Goal: Task Accomplishment & Management: Complete application form

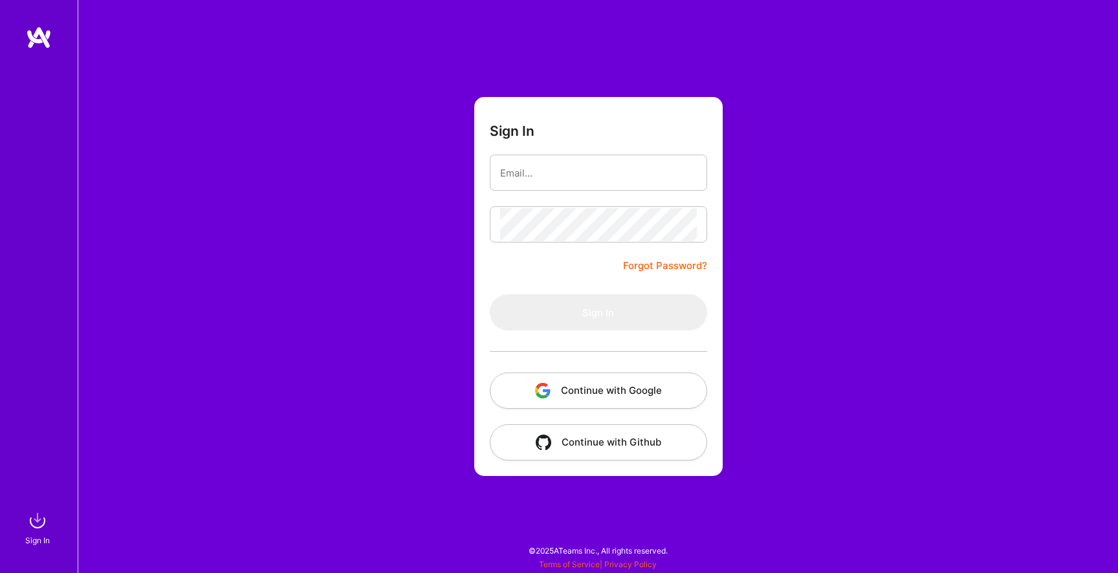
click at [564, 390] on button "Continue with Google" at bounding box center [598, 391] width 217 height 36
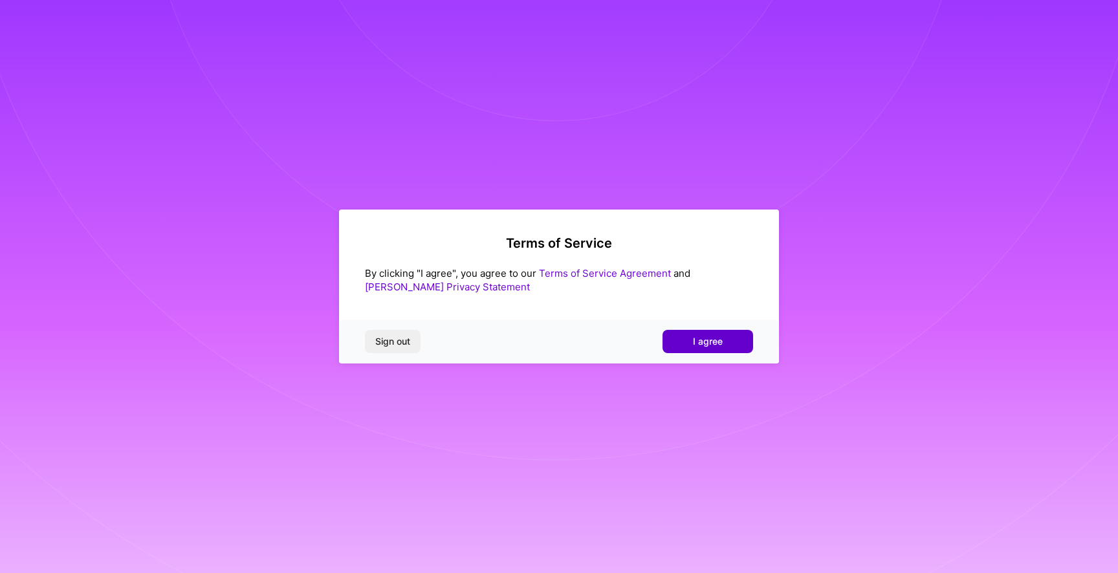
click at [680, 342] on button "I agree" at bounding box center [708, 341] width 91 height 23
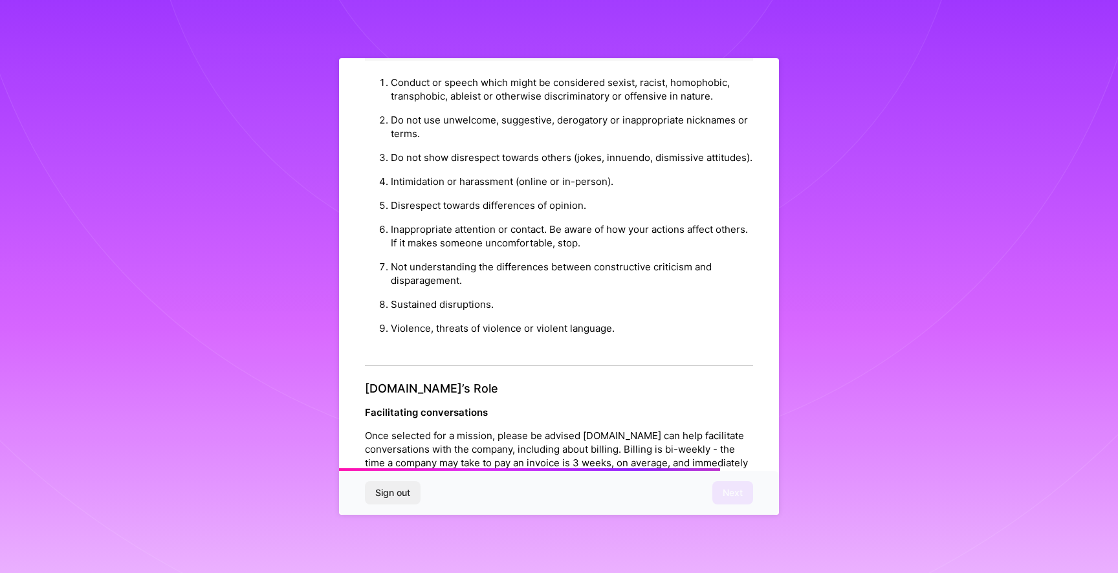
scroll to position [1323, 0]
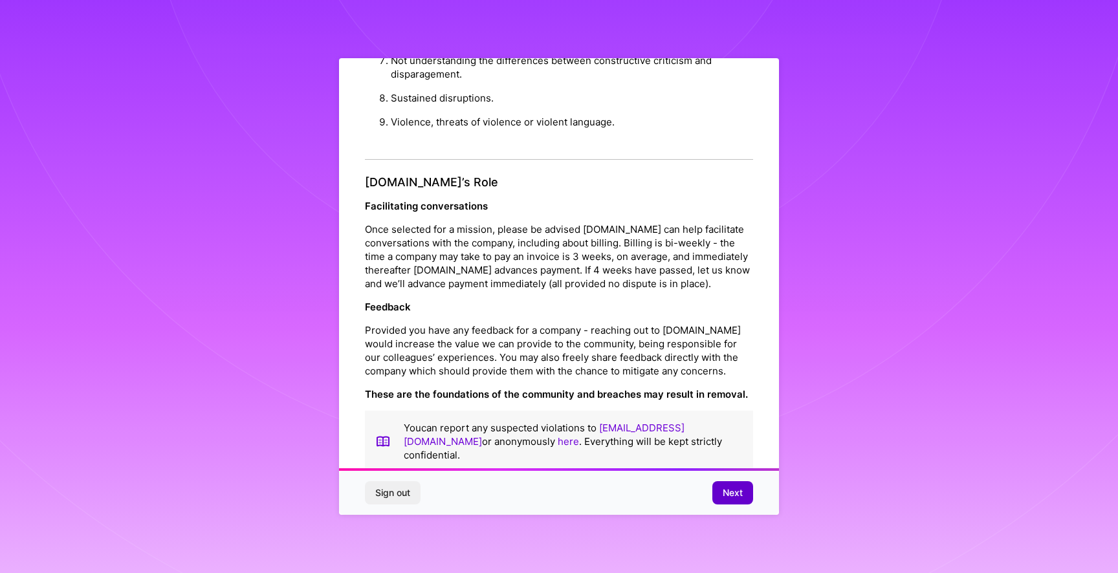
click at [723, 486] on button "Next" at bounding box center [732, 492] width 41 height 23
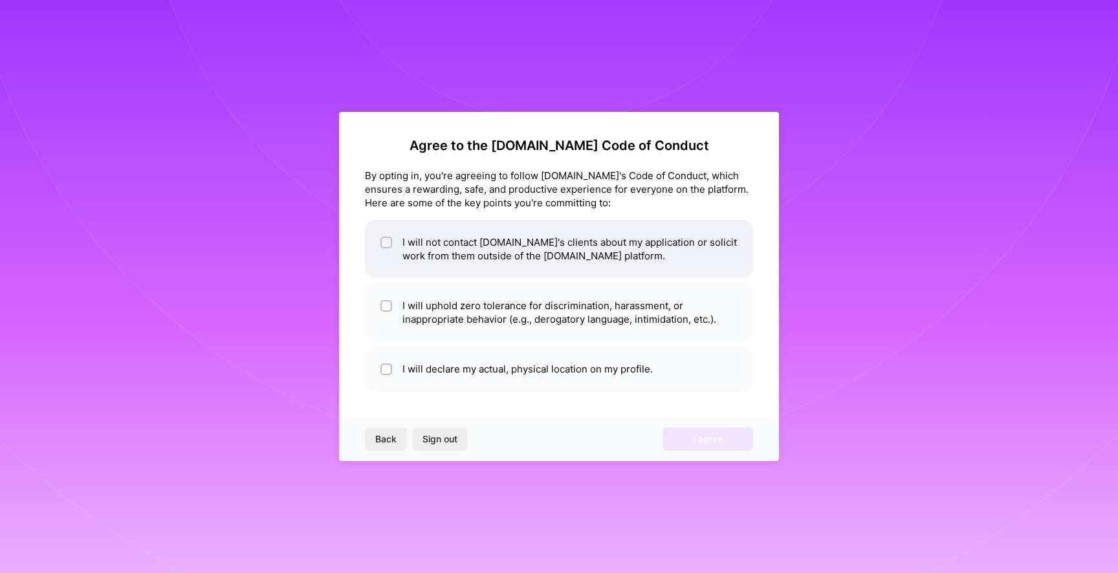
click at [417, 254] on li "I will not contact [DOMAIN_NAME]'s clients about my application or solicit work…" at bounding box center [559, 249] width 388 height 58
checkbox input "true"
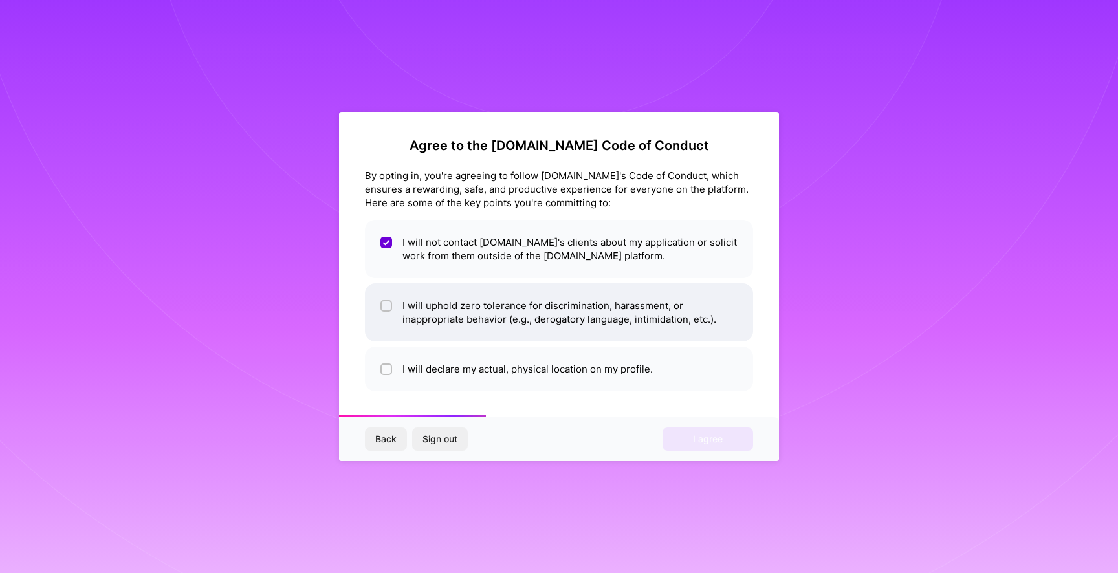
click at [426, 326] on li "I will uphold zero tolerance for discrimination, harassment, or inappropriate b…" at bounding box center [559, 312] width 388 height 58
checkbox input "true"
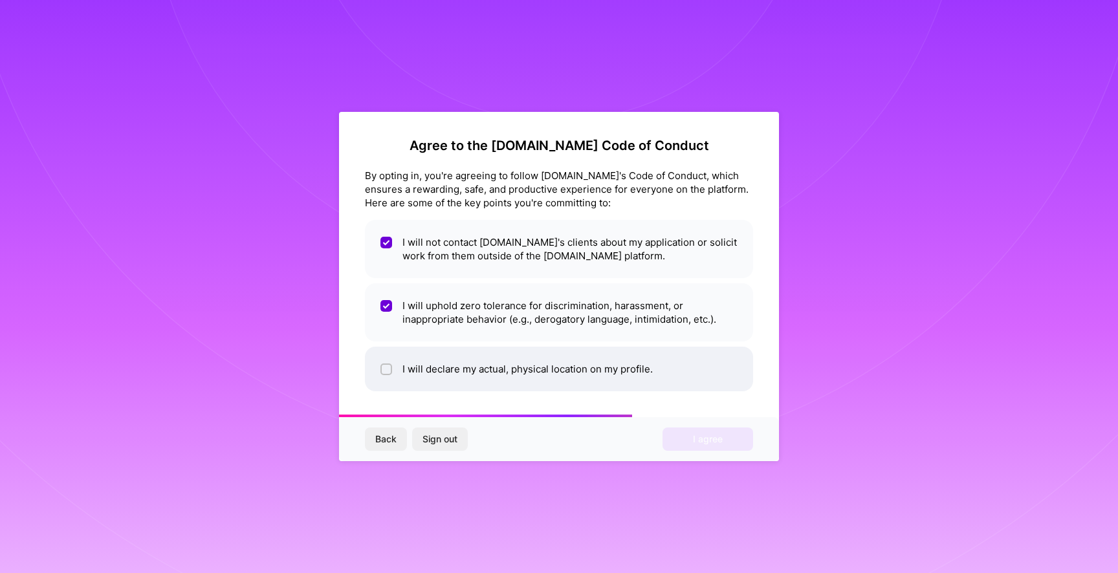
click at [444, 379] on li "I will declare my actual, physical location on my profile." at bounding box center [559, 369] width 388 height 45
checkbox input "true"
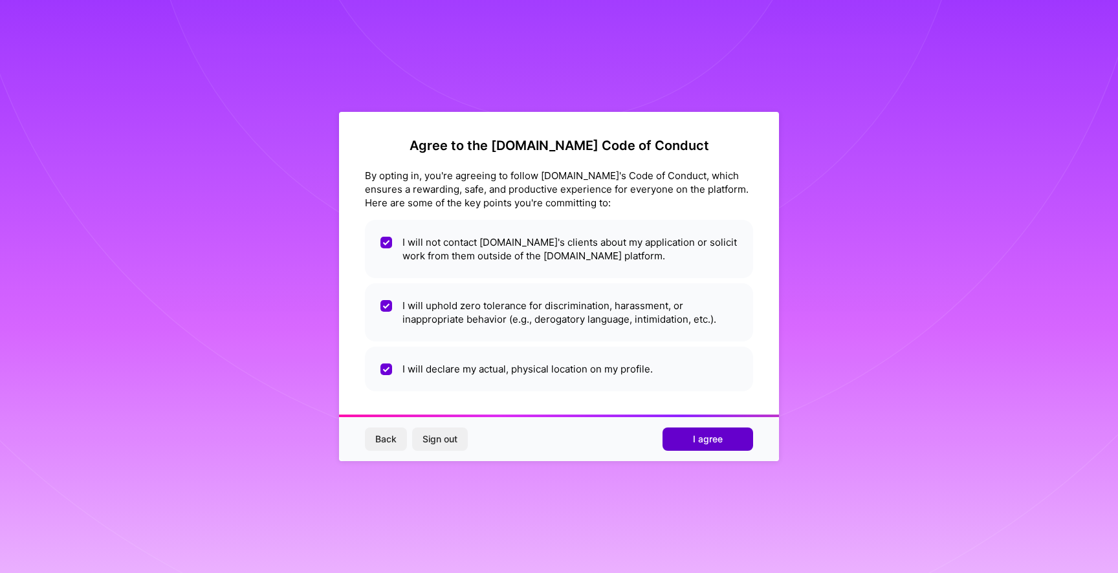
click at [687, 437] on button "I agree" at bounding box center [708, 439] width 91 height 23
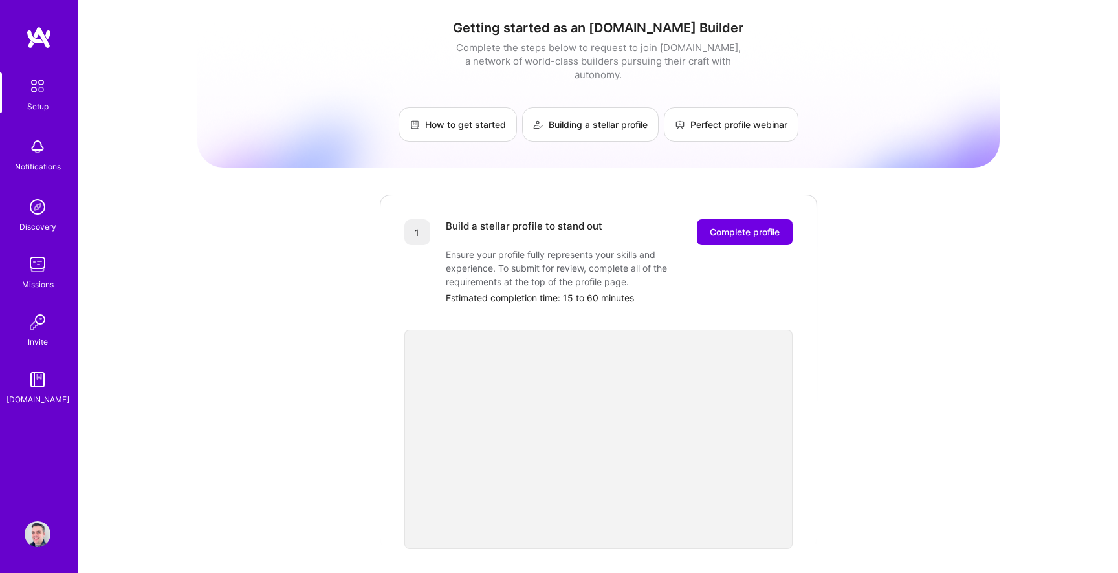
click at [252, 402] on div "Getting started as an [DOMAIN_NAME] Builder Complete the steps below to request…" at bounding box center [598, 505] width 802 height 991
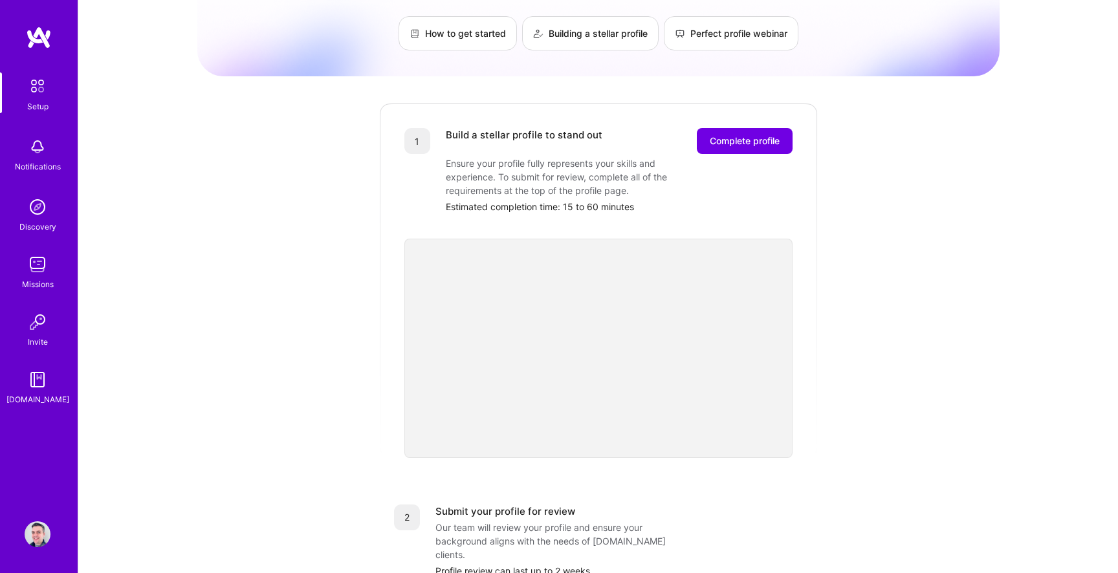
scroll to position [37, 0]
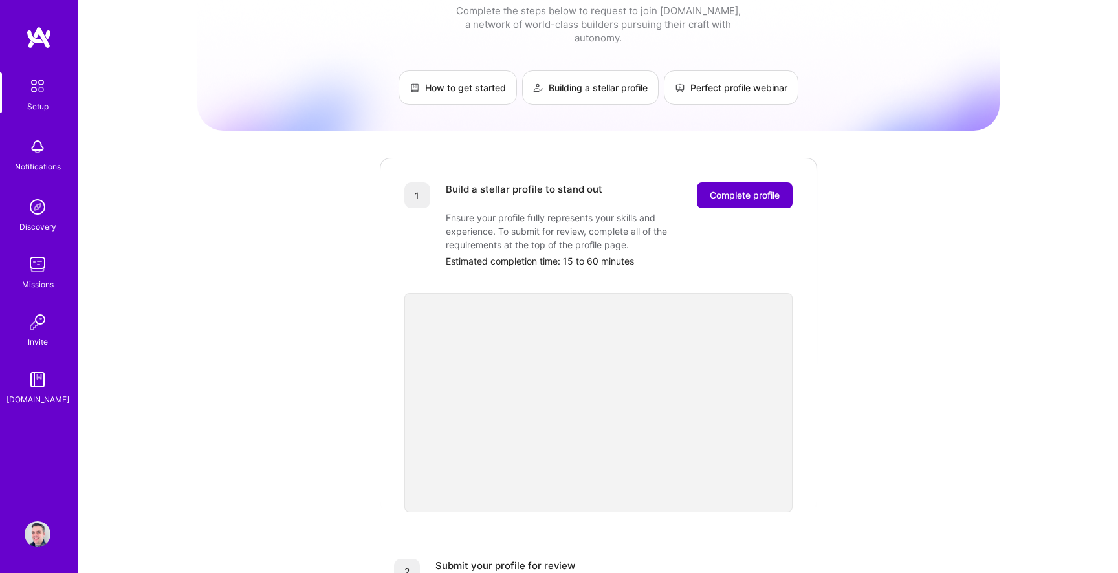
click at [741, 188] on button "Complete profile" at bounding box center [745, 195] width 96 height 26
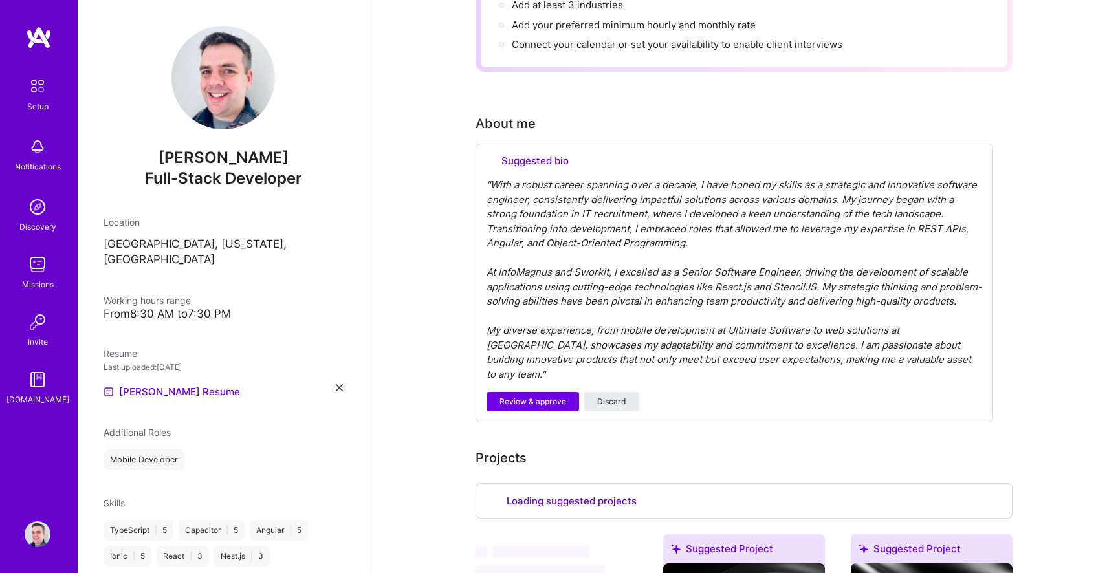
scroll to position [470, 0]
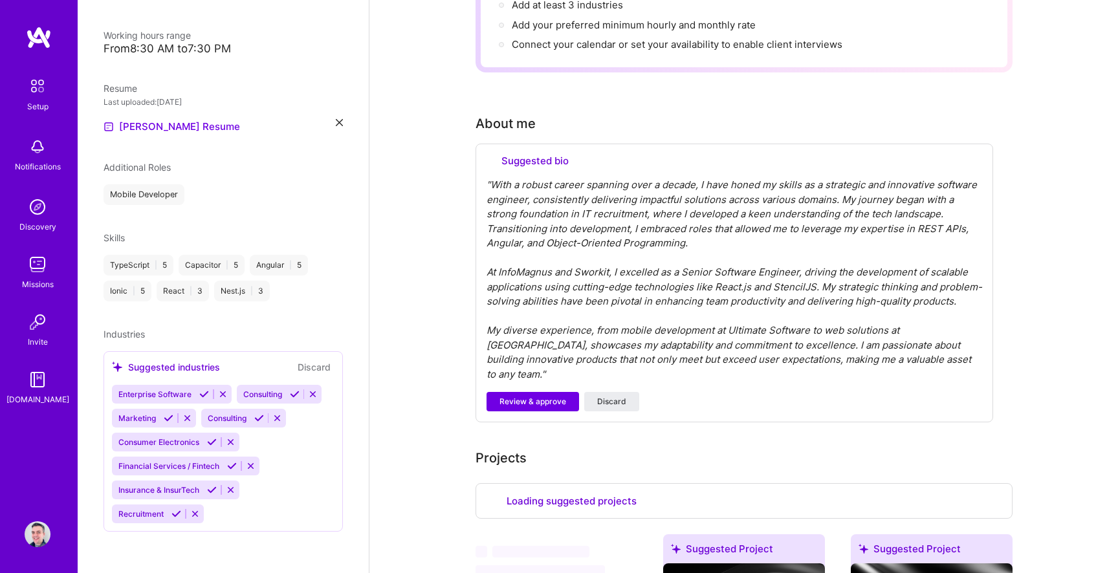
select select "US"
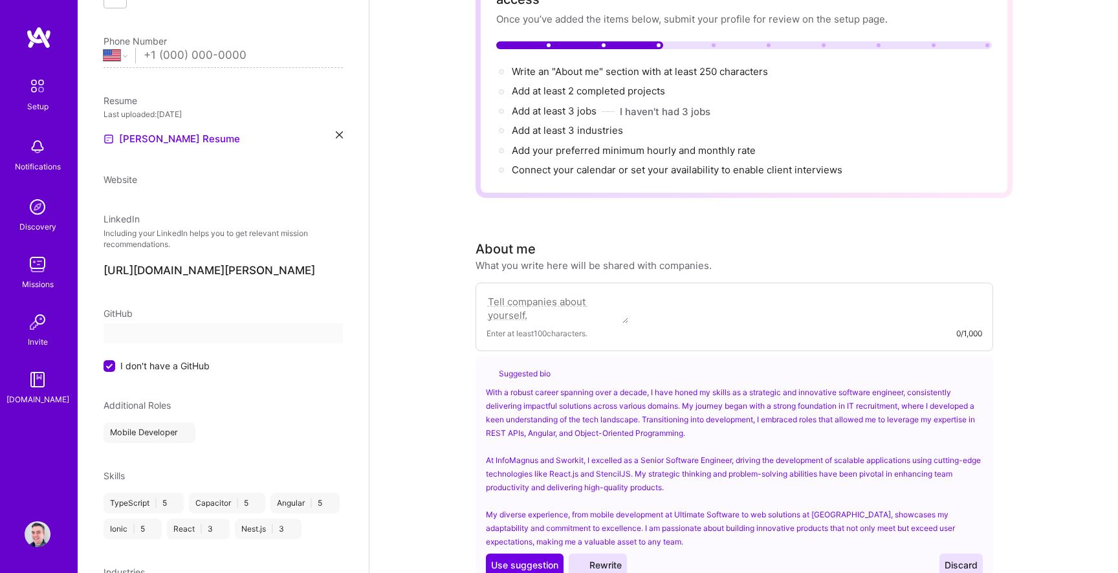
select select "US"
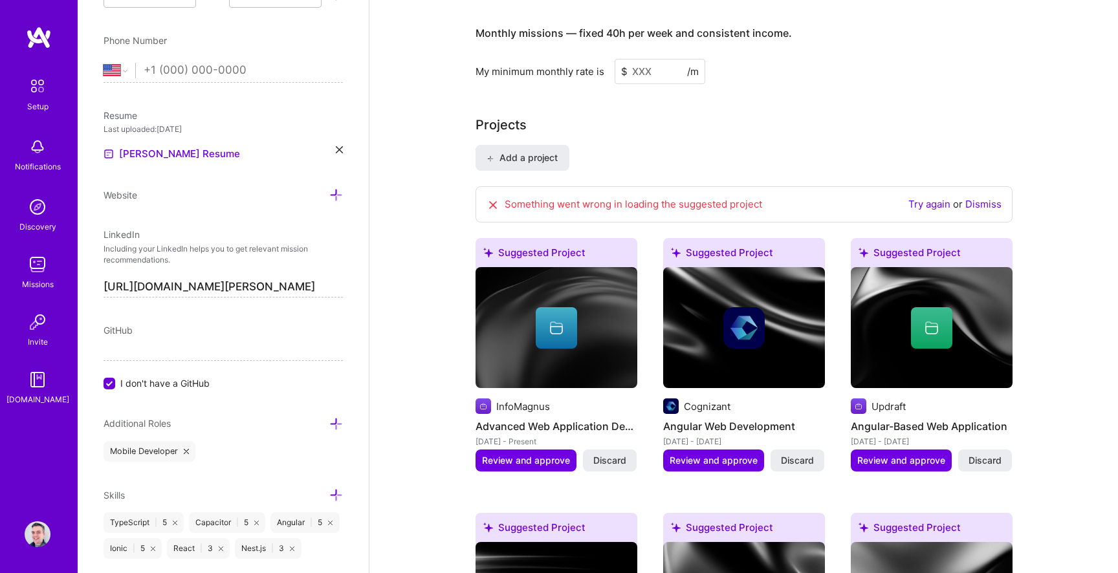
scroll to position [1178, 0]
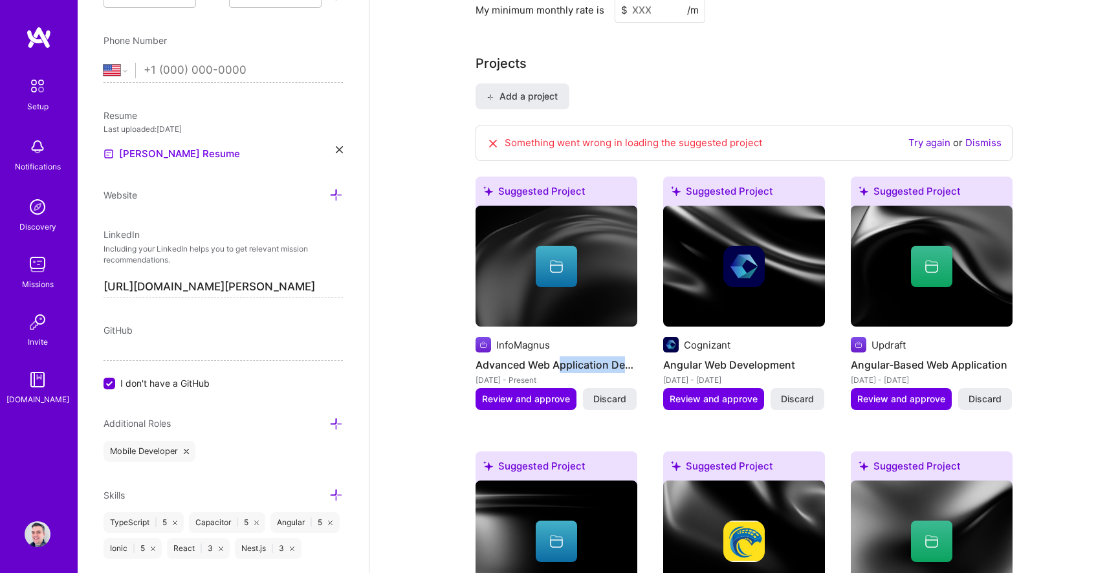
drag, startPoint x: 558, startPoint y: 349, endPoint x: 636, endPoint y: 345, distance: 77.7
click at [636, 357] on h4 "Advanced Web Application Development" at bounding box center [557, 365] width 162 height 17
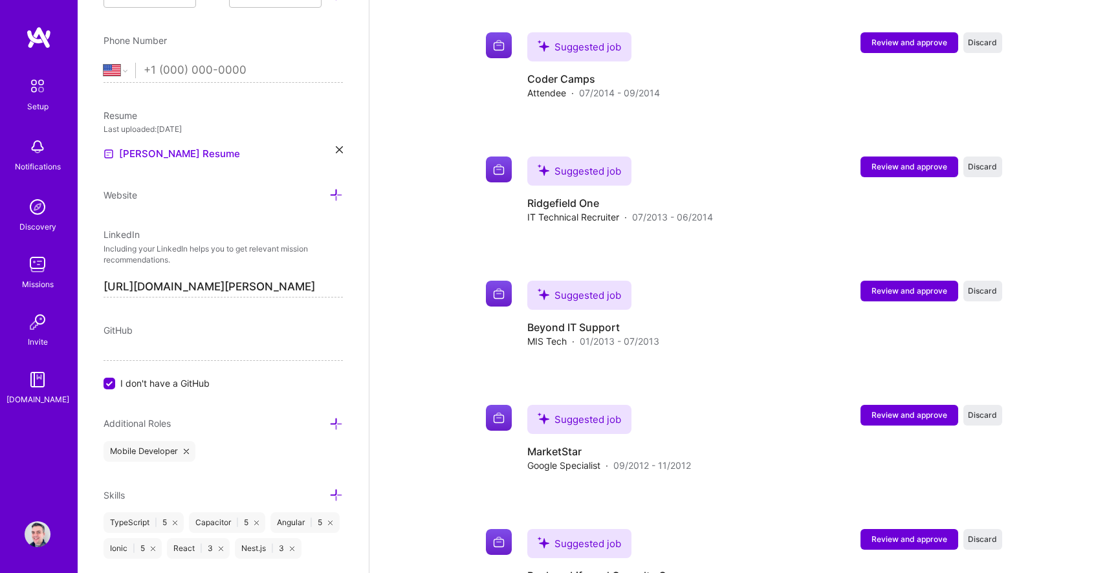
scroll to position [3980, 0]
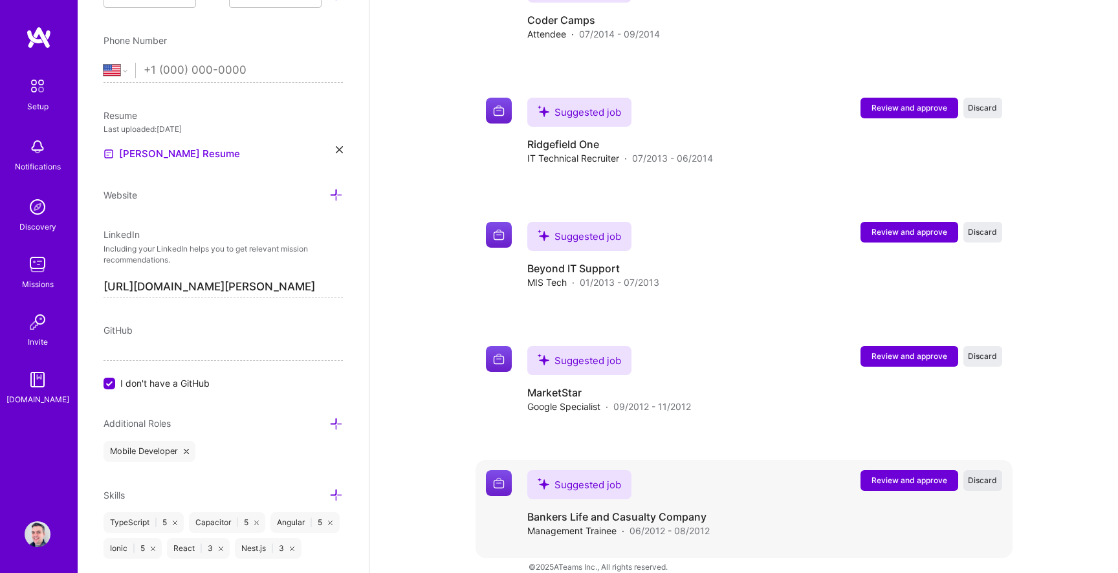
click at [974, 475] on span "Discard" at bounding box center [982, 480] width 29 height 11
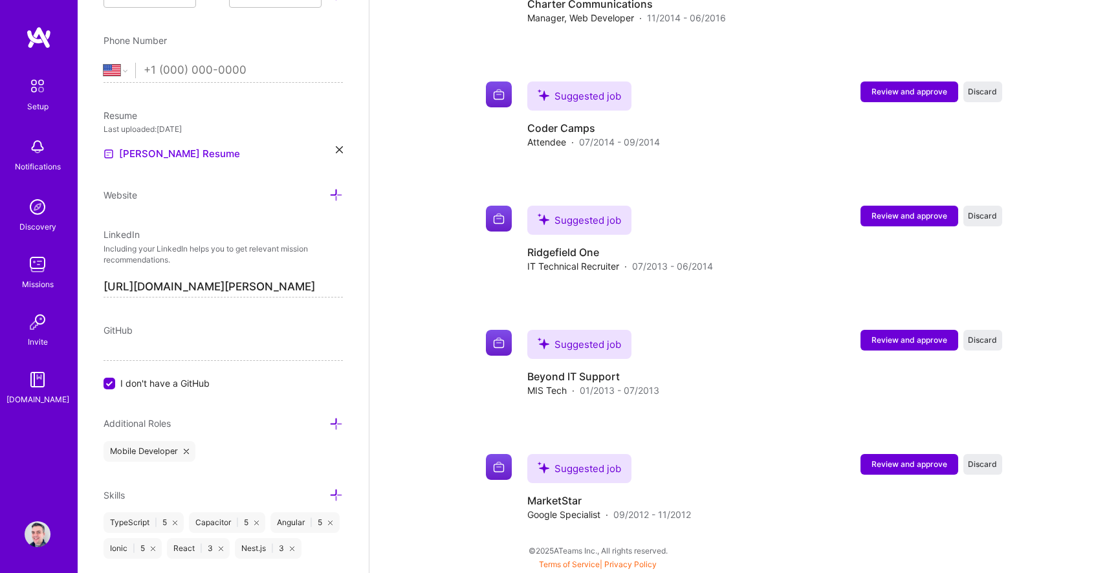
scroll to position [3856, 0]
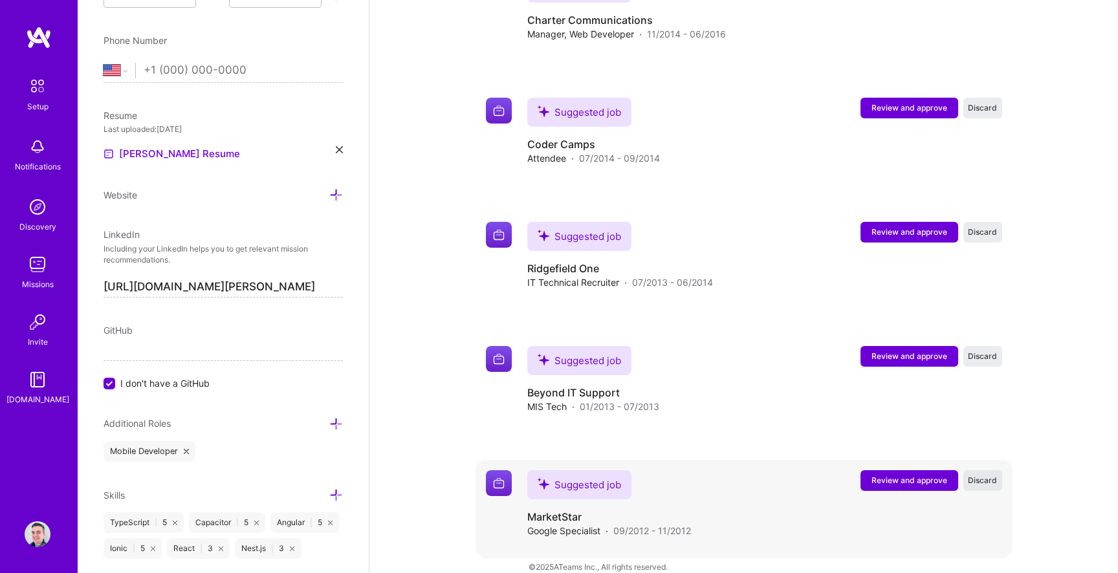
click at [989, 475] on span "Discard" at bounding box center [982, 480] width 29 height 11
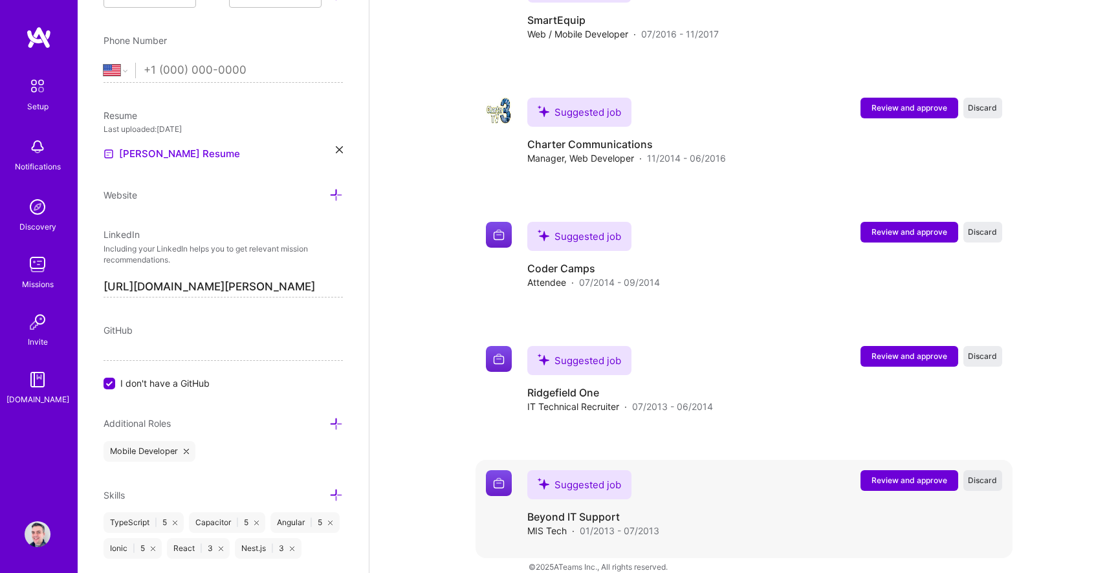
click at [987, 475] on span "Discard" at bounding box center [982, 480] width 29 height 11
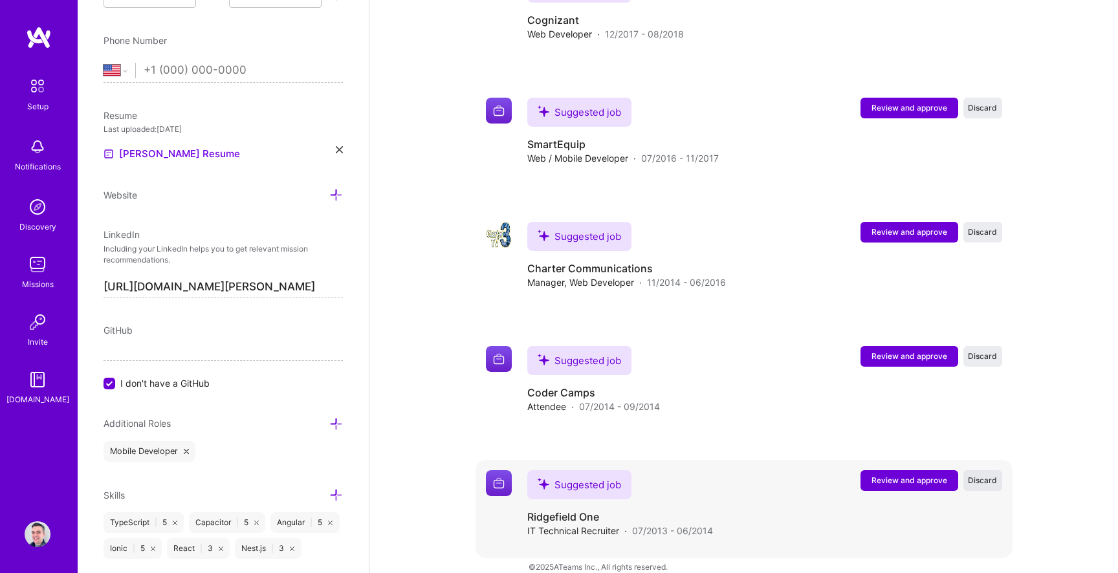
click at [985, 475] on span "Discard" at bounding box center [982, 480] width 29 height 11
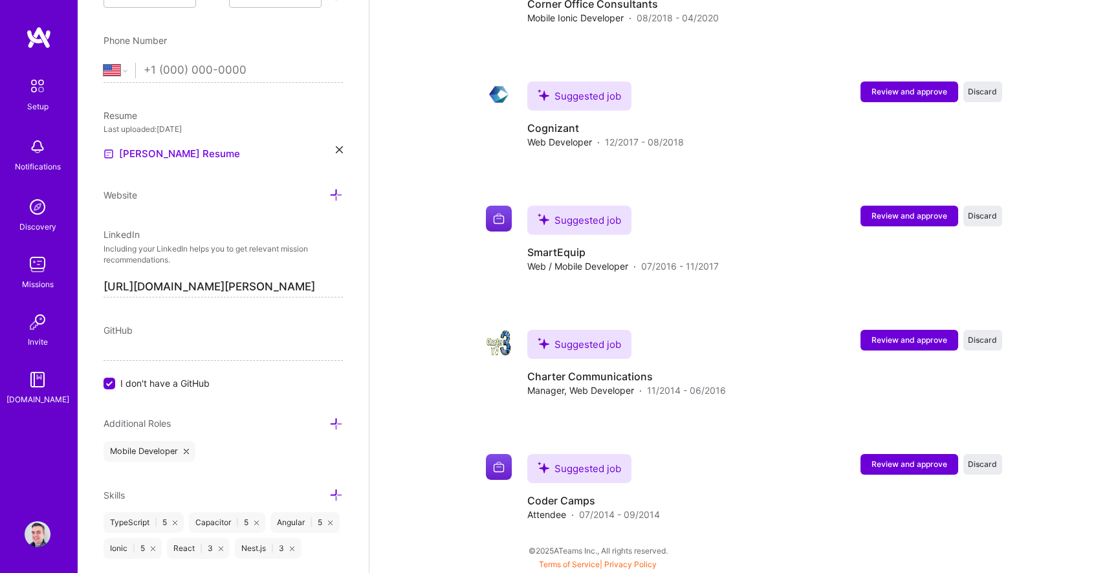
scroll to position [3483, 0]
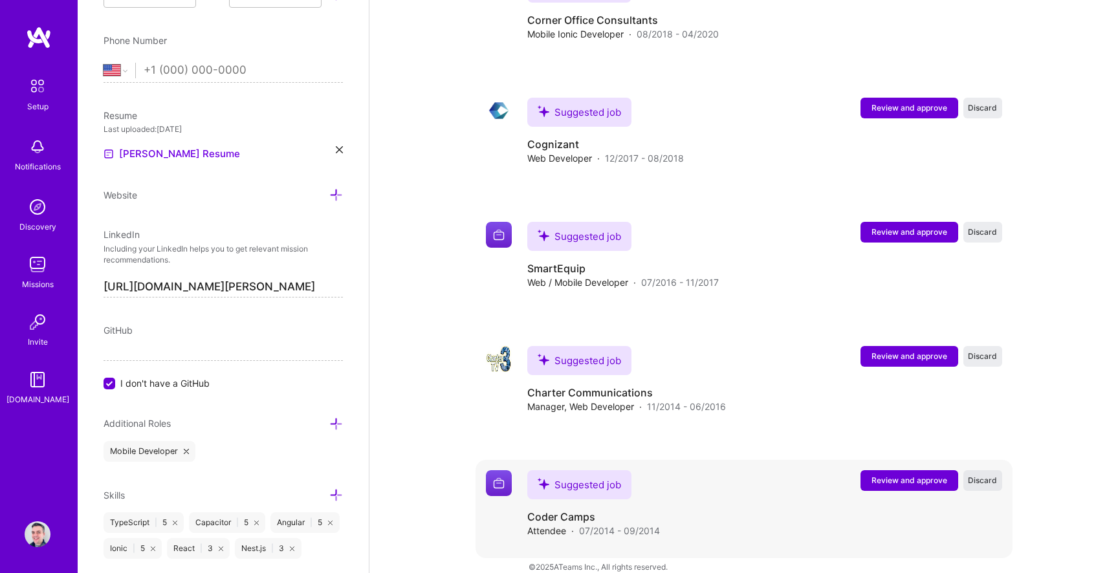
click at [988, 475] on span "Discard" at bounding box center [982, 480] width 29 height 11
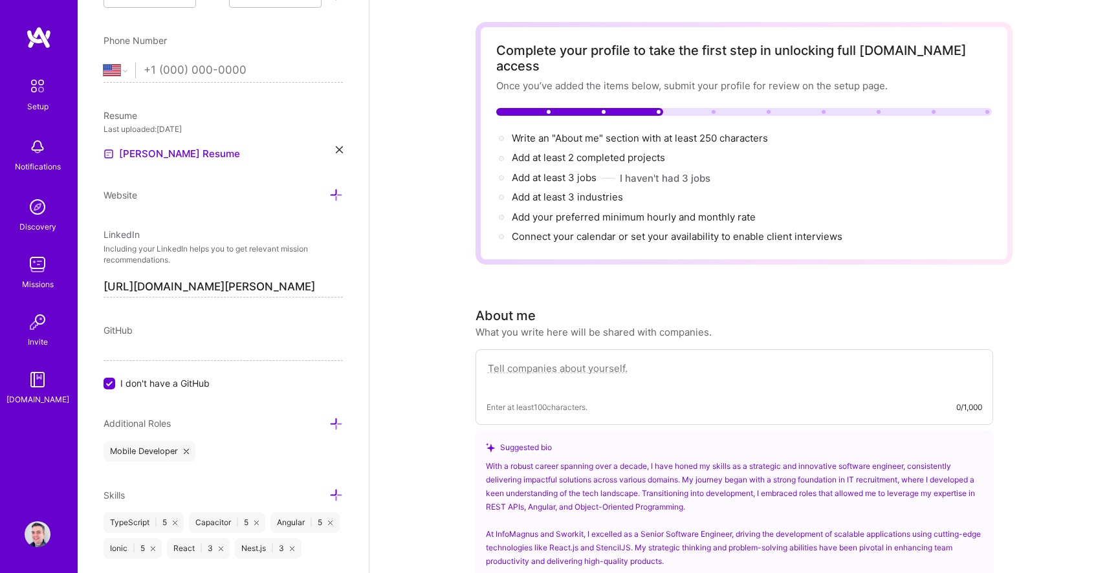
scroll to position [0, 0]
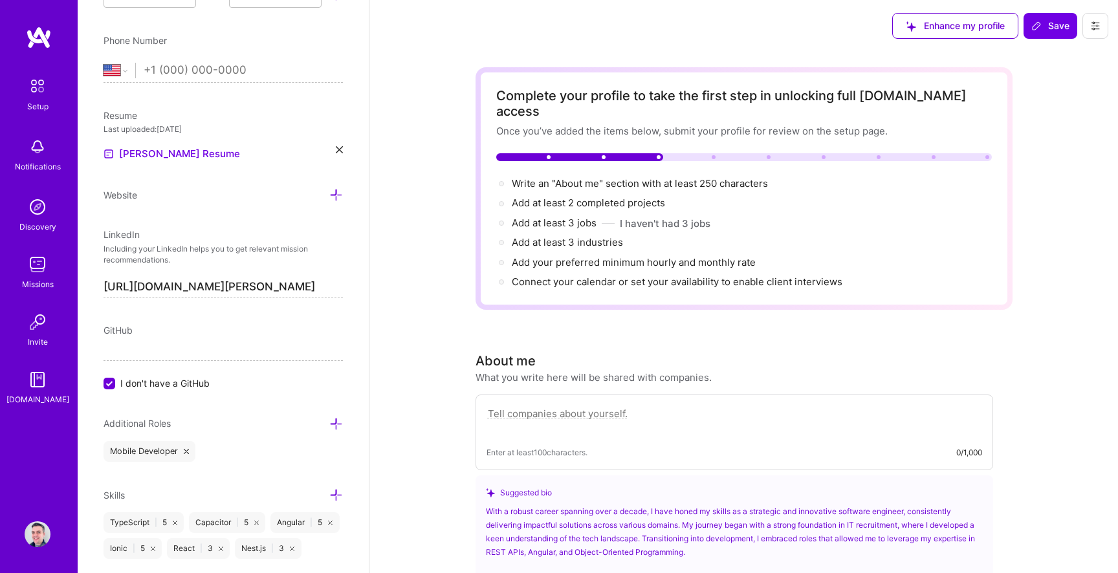
click at [764, 412] on textarea at bounding box center [735, 421] width 496 height 30
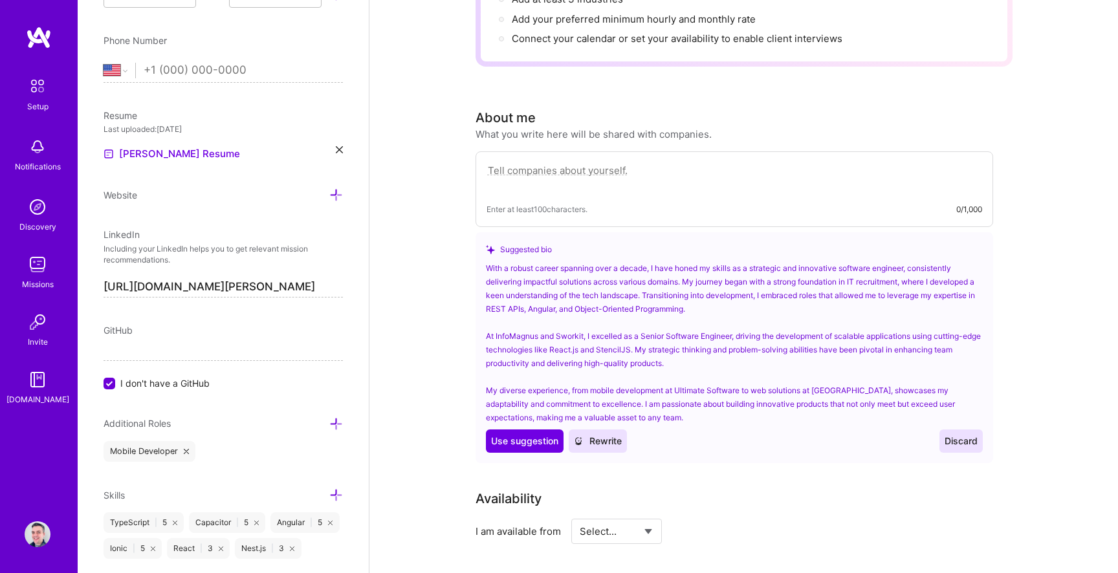
scroll to position [268, 0]
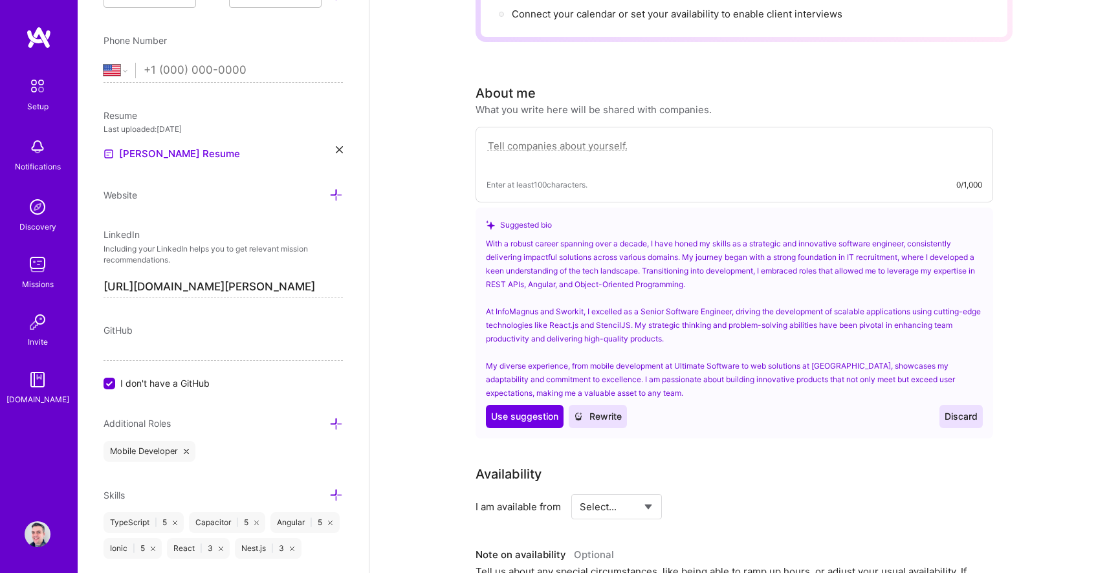
click at [600, 410] on span "Rewrite" at bounding box center [598, 416] width 48 height 13
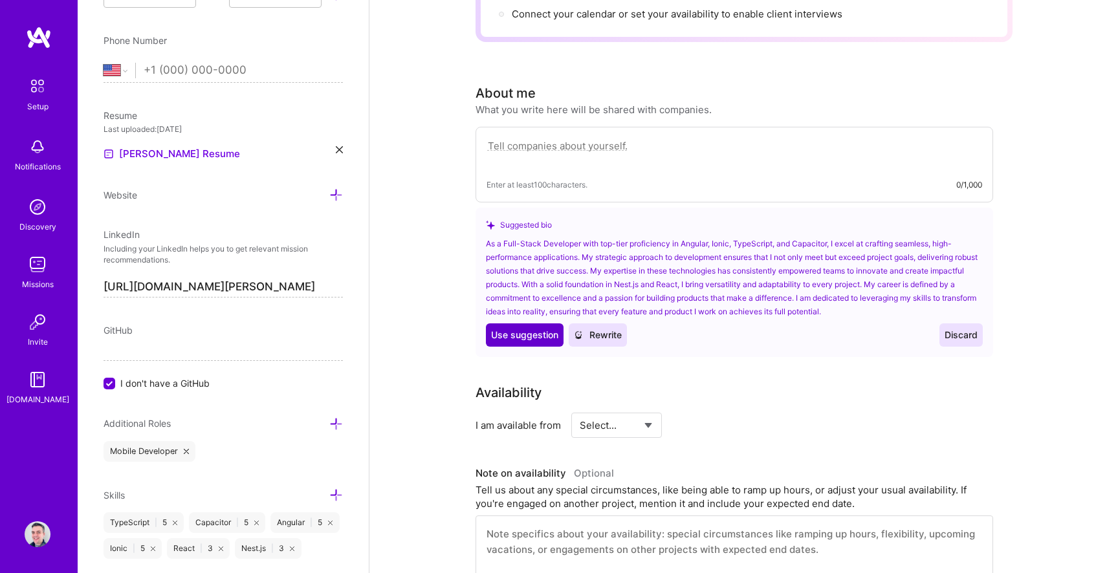
click at [539, 329] on span "Use suggestion" at bounding box center [524, 335] width 67 height 13
type textarea "As a Full-Stack Developer with top-tier proficiency in Angular, Ionic, TypeScri…"
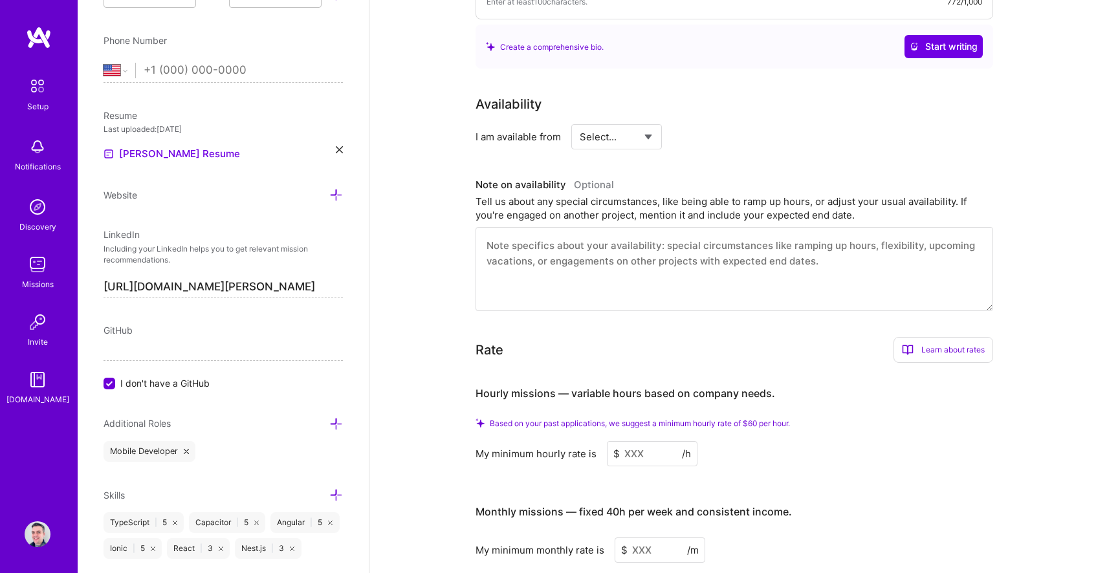
scroll to position [549, 0]
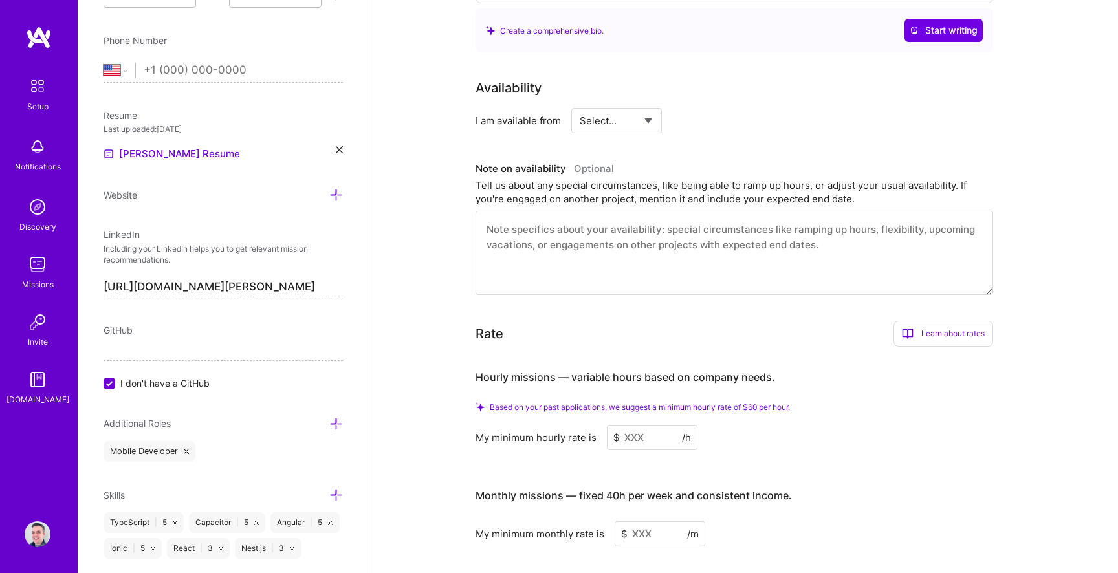
click at [658, 256] on textarea at bounding box center [735, 253] width 518 height 84
click at [659, 110] on div "Select... Right Now Future Date Not Available" at bounding box center [616, 120] width 91 height 25
click at [649, 105] on select "Select... Right Now Future Date Not Available" at bounding box center [617, 120] width 74 height 33
select select "Future Date"
click at [800, 108] on input at bounding box center [833, 120] width 78 height 25
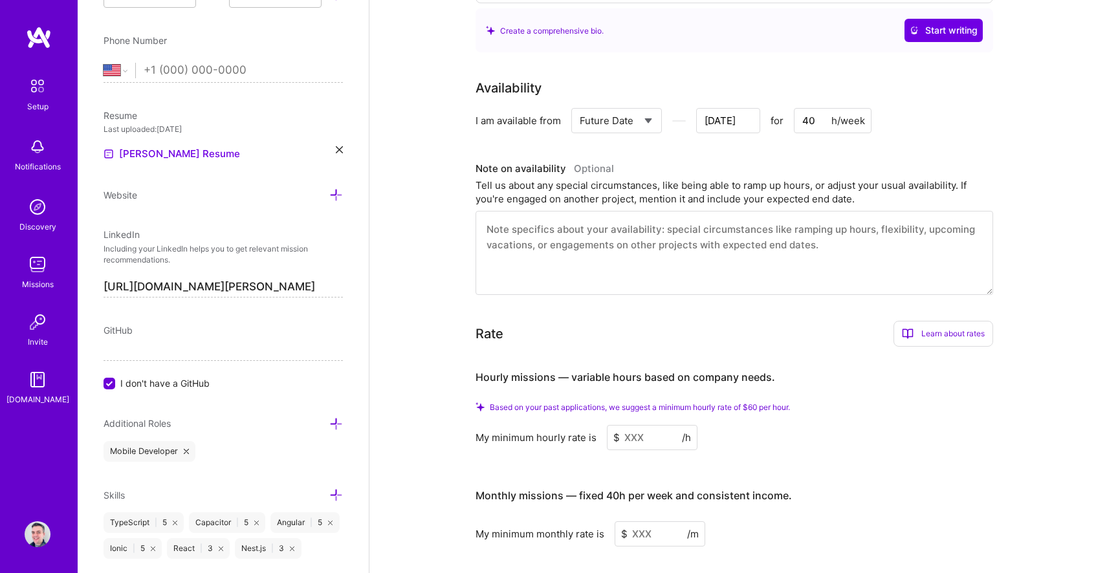
type input "40"
click at [775, 179] on div "Tell us about any special circumstances, like being able to ramp up hours, or a…" at bounding box center [735, 192] width 518 height 27
click at [726, 108] on input "[DATE]" at bounding box center [728, 120] width 64 height 25
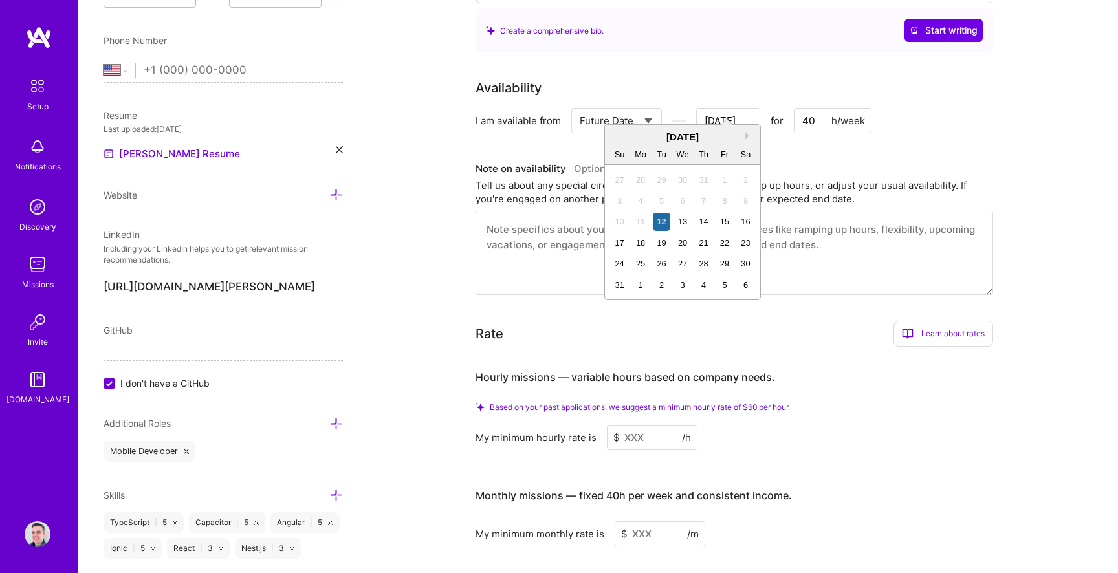
click at [622, 104] on select "Select... Right Now Future Date Not Available" at bounding box center [617, 120] width 74 height 33
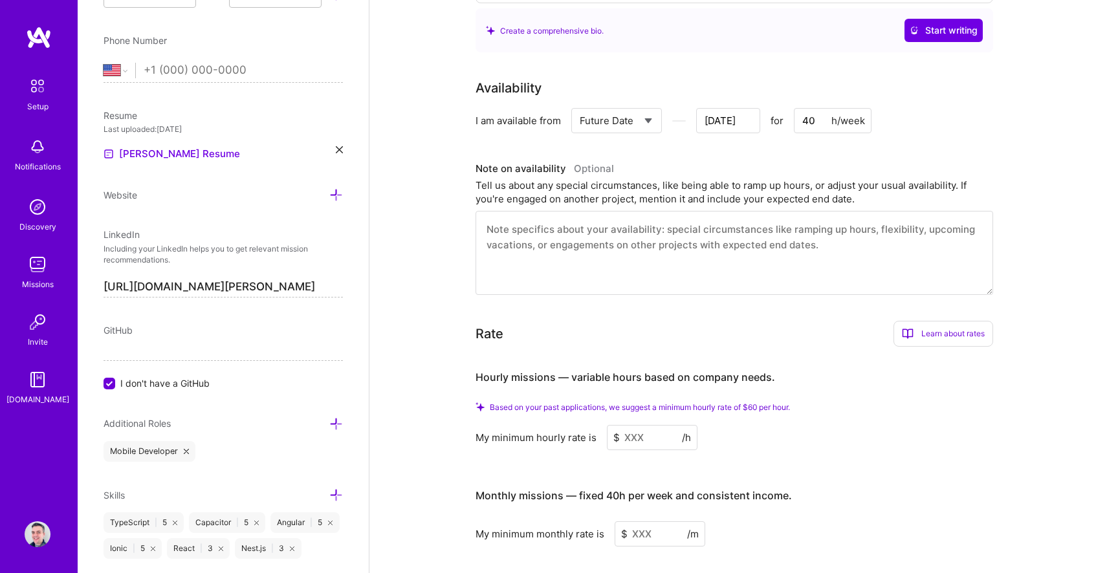
select select "Right Now"
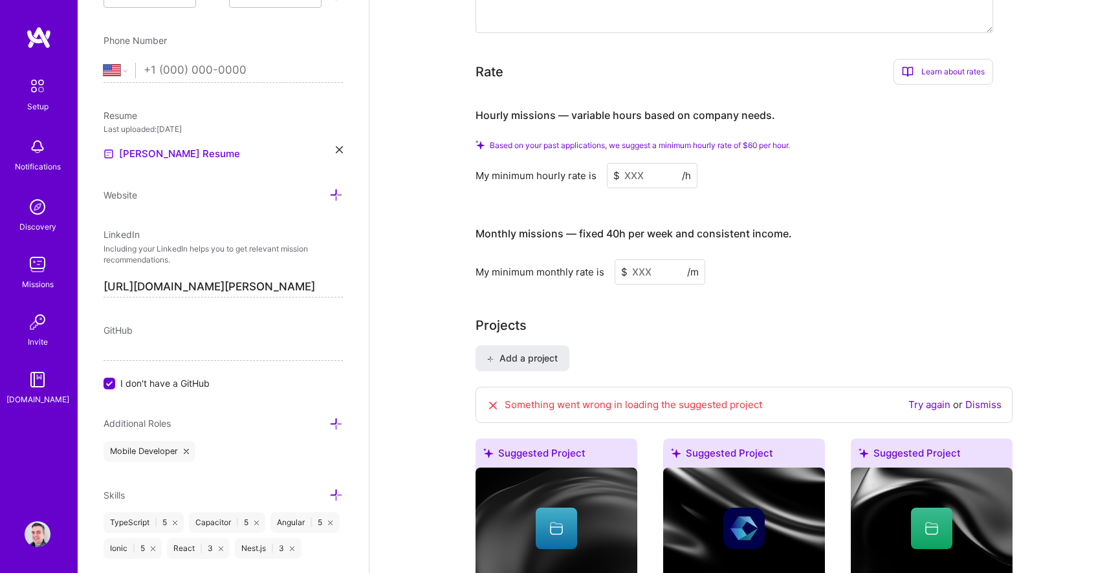
scroll to position [795, 0]
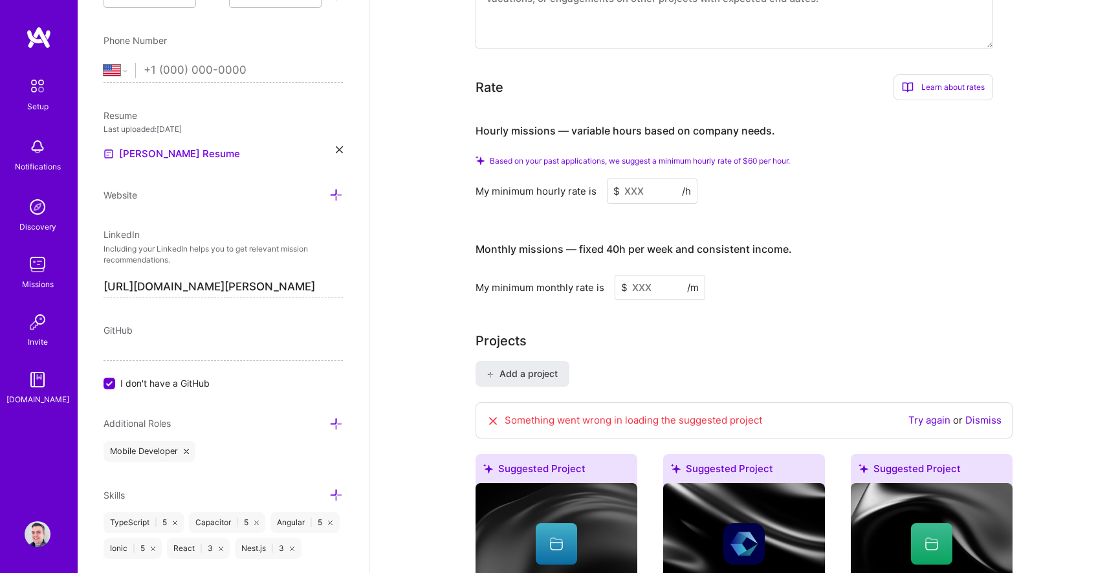
click at [650, 179] on input at bounding box center [652, 191] width 91 height 25
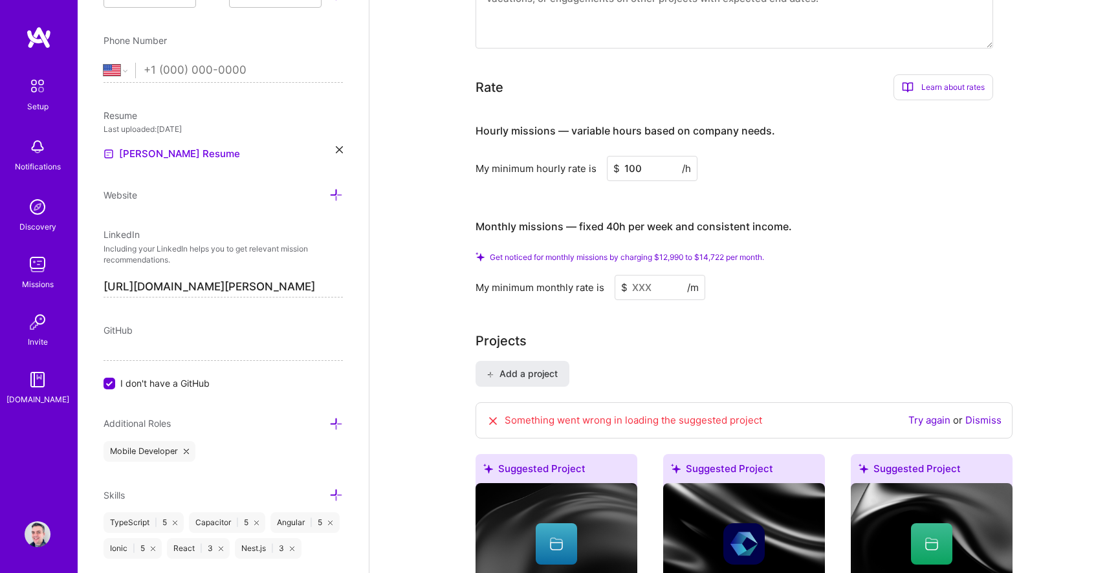
type input "100"
click at [665, 275] on input at bounding box center [660, 287] width 91 height 25
click at [655, 156] on input "100" at bounding box center [652, 168] width 91 height 25
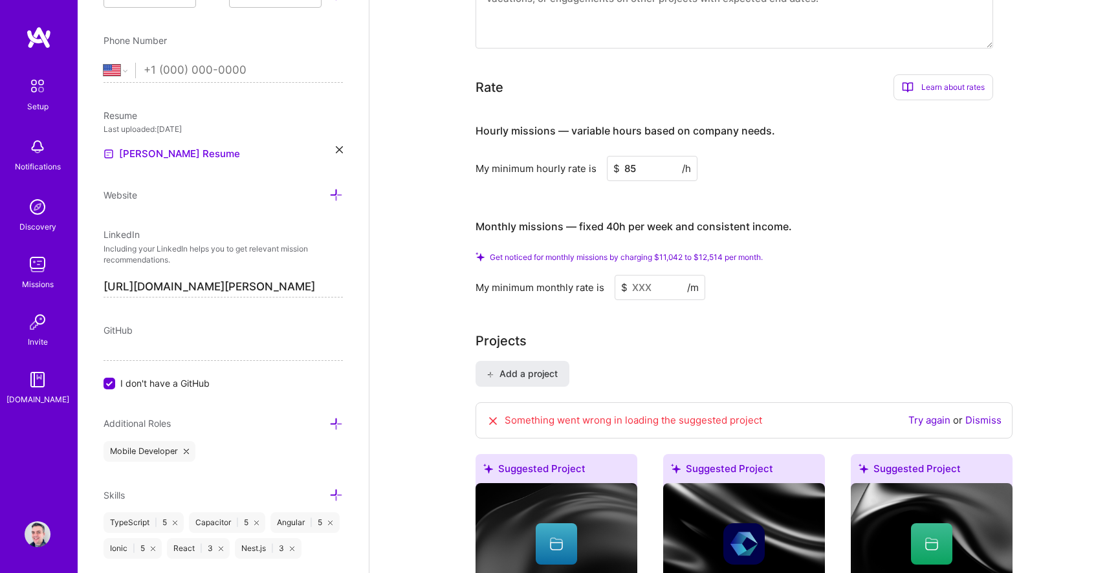
type input "85"
click at [801, 252] on div "Get noticed for monthly missions by charging $11,042 to $12,514 per month." at bounding box center [735, 257] width 518 height 10
click at [648, 275] on input at bounding box center [660, 287] width 91 height 25
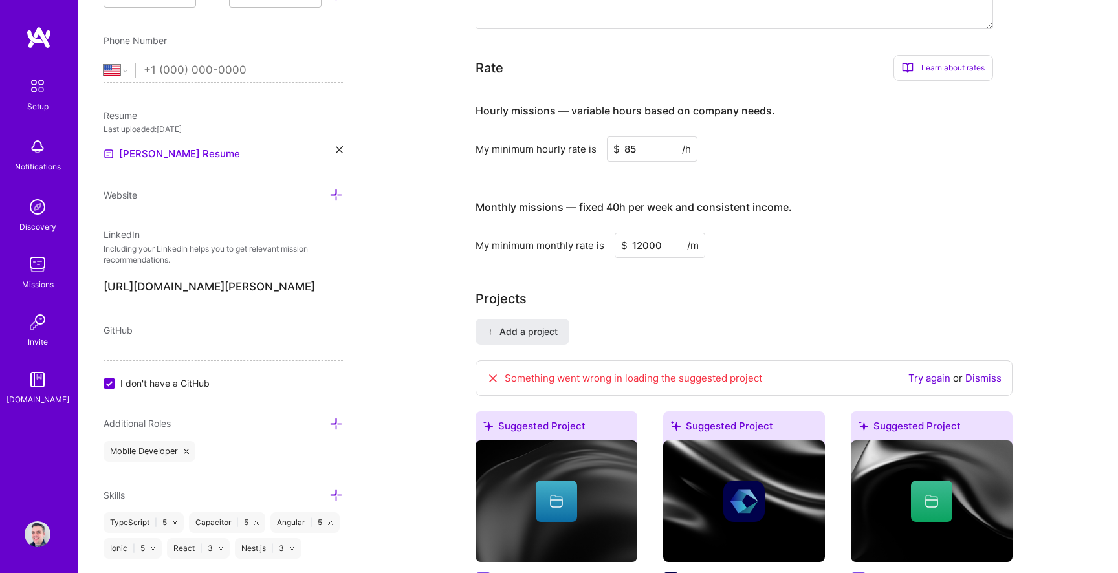
type input "12000"
click at [724, 291] on div "Projects" at bounding box center [744, 298] width 537 height 19
click at [675, 289] on div "Projects" at bounding box center [744, 298] width 537 height 19
click at [929, 372] on link "Try again" at bounding box center [929, 378] width 42 height 12
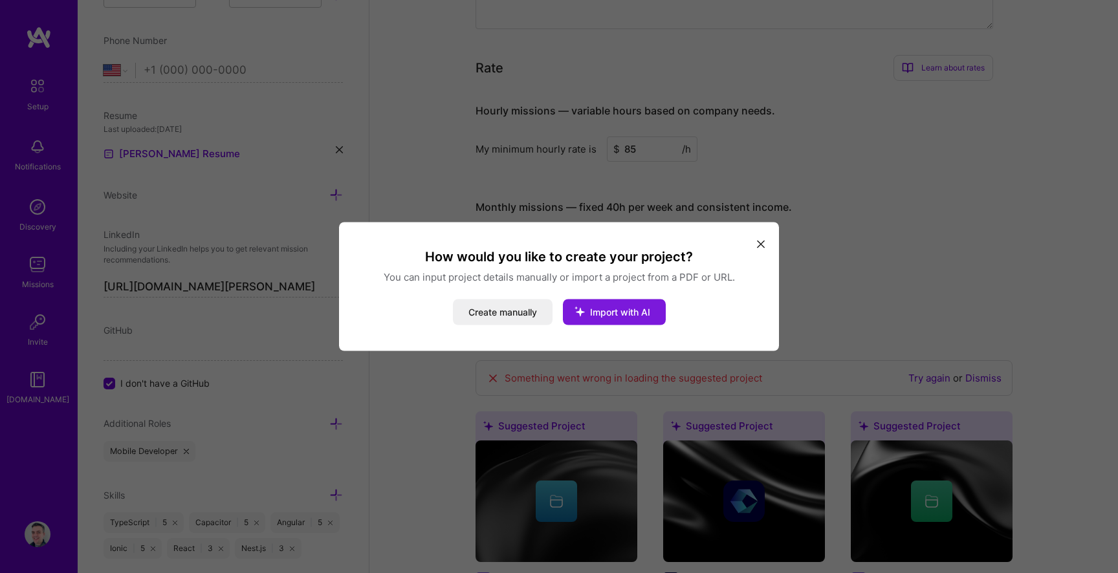
click at [628, 309] on span "Import with AI" at bounding box center [620, 312] width 60 height 11
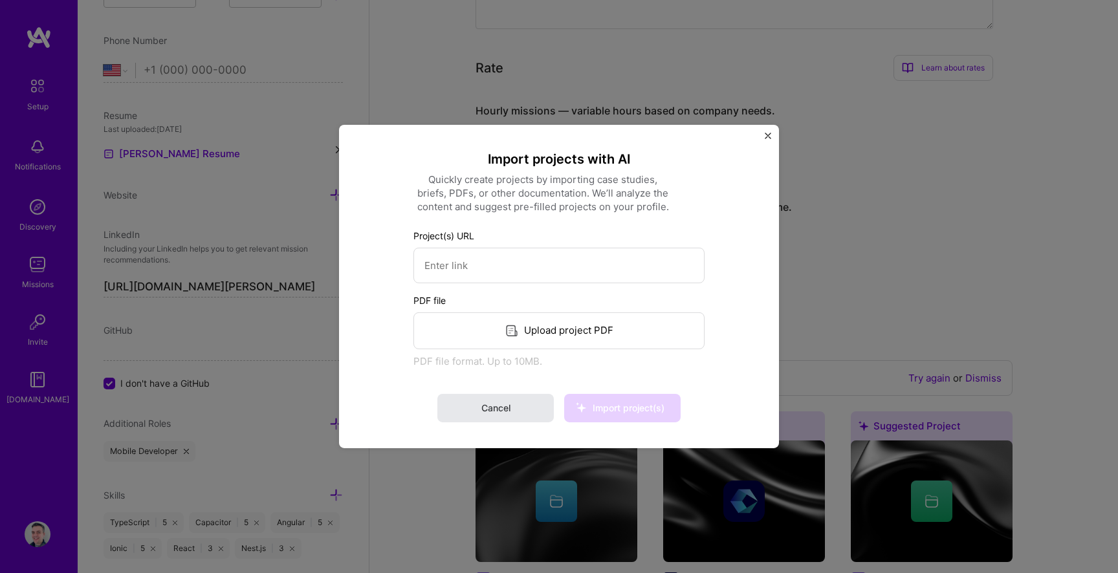
click at [508, 413] on span "Cancel" at bounding box center [495, 408] width 29 height 13
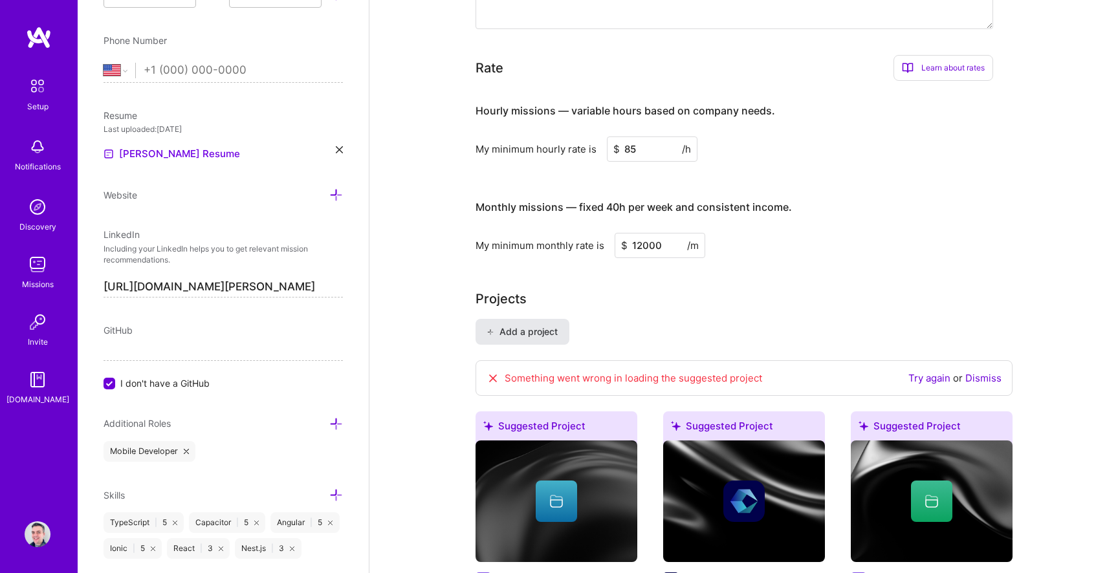
click at [523, 319] on button "Add a project" at bounding box center [523, 332] width 94 height 26
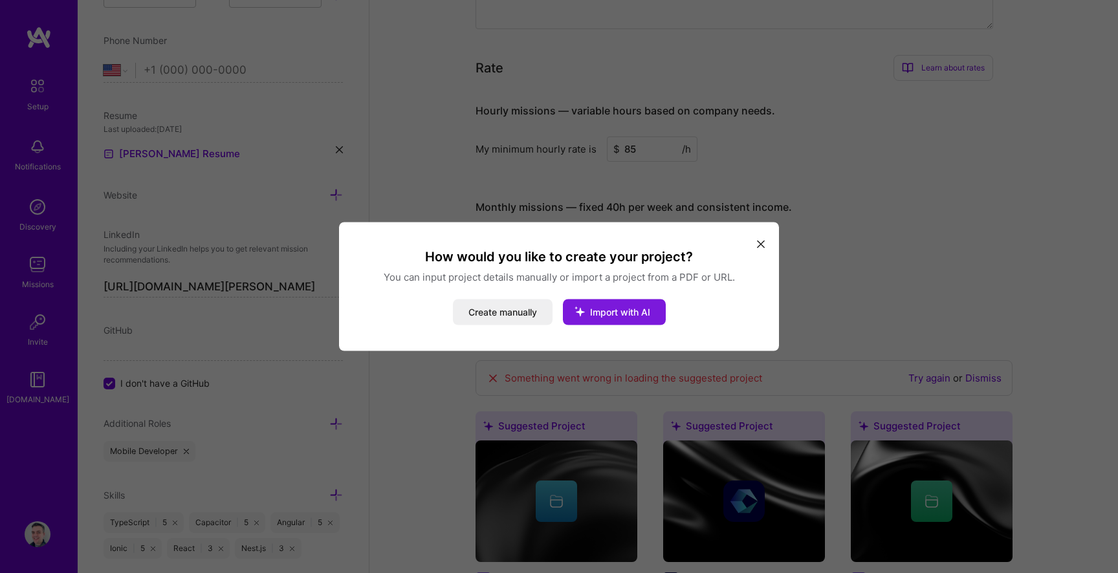
click at [589, 311] on icon "modal" at bounding box center [580, 312] width 34 height 34
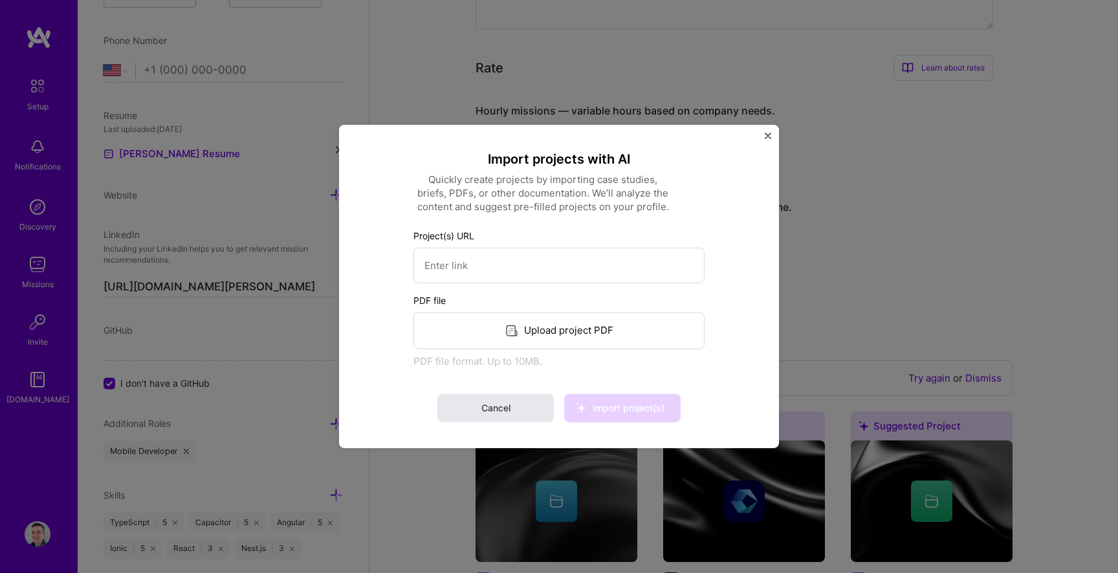
click at [525, 412] on button "Cancel" at bounding box center [495, 408] width 116 height 28
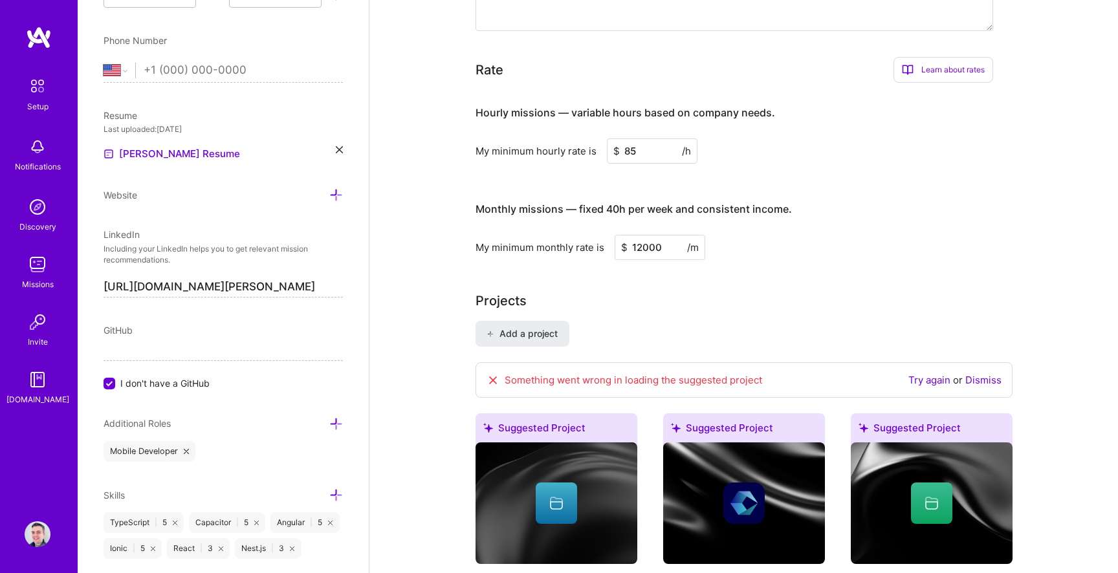
scroll to position [814, 0]
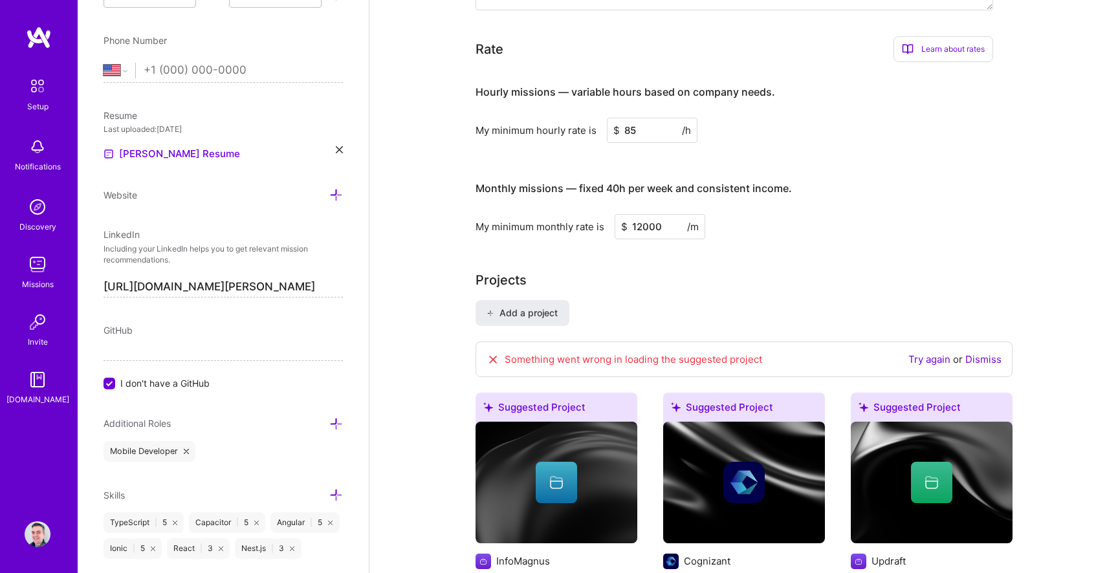
click at [640, 214] on input "12000" at bounding box center [660, 226] width 91 height 25
click at [632, 270] on div "Projects" at bounding box center [744, 279] width 537 height 19
click at [641, 118] on input "85" at bounding box center [652, 130] width 91 height 25
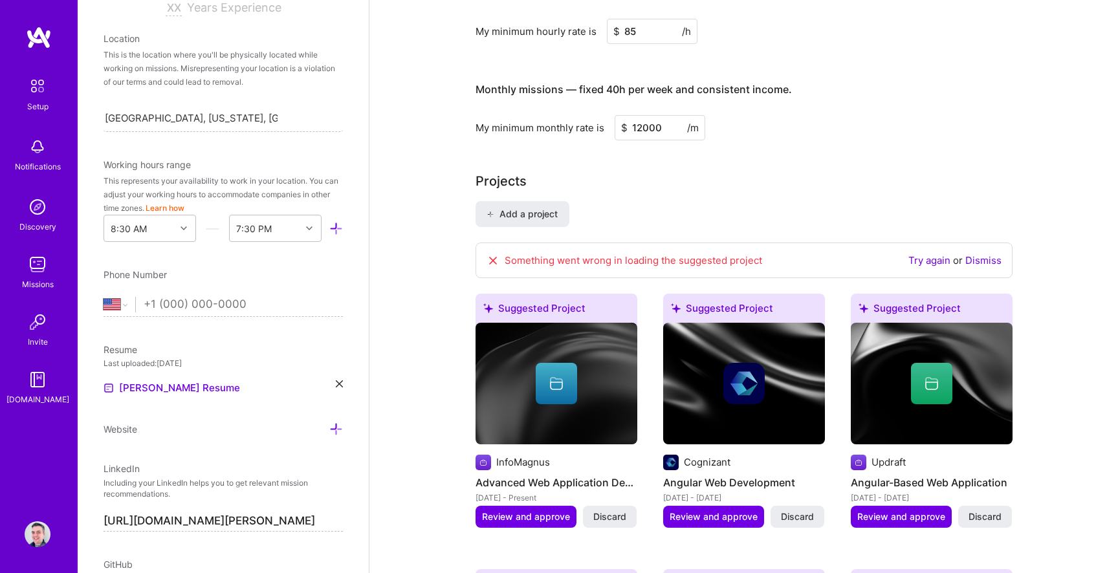
scroll to position [0, 0]
